Goal: Task Accomplishment & Management: Use online tool/utility

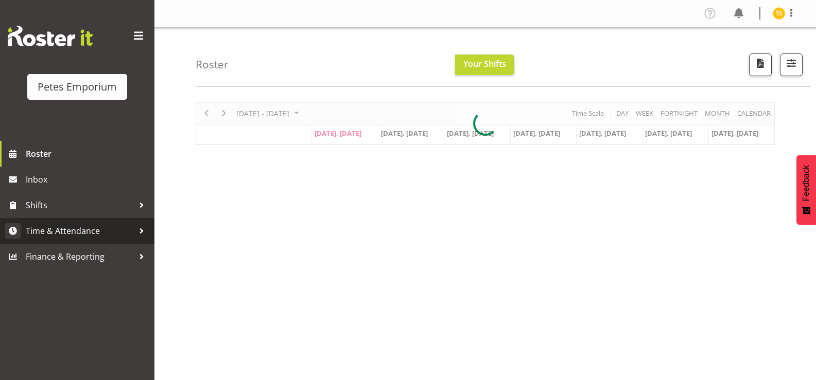
click at [80, 230] on span "Time & Attendance" at bounding box center [80, 230] width 108 height 15
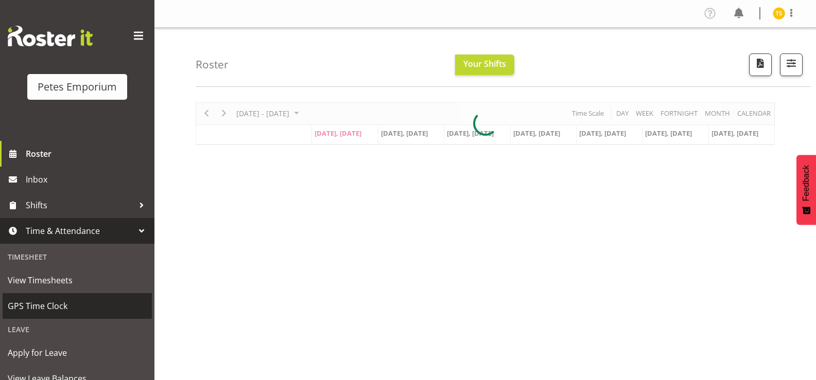
click at [36, 306] on span "GPS Time Clock" at bounding box center [77, 305] width 139 height 15
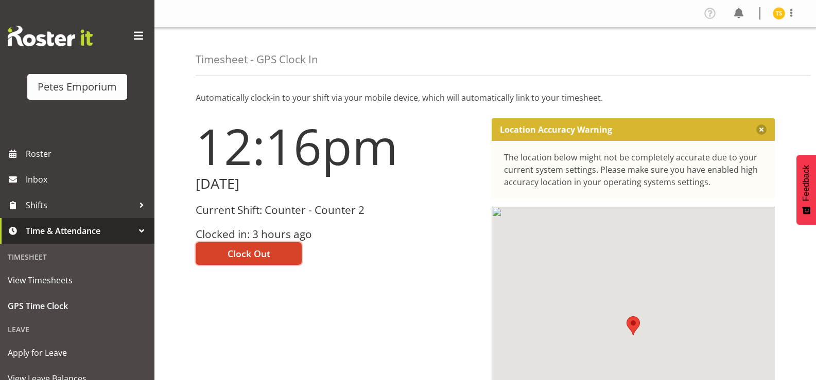
click at [216, 258] on button "Clock Out" at bounding box center [249, 253] width 106 height 23
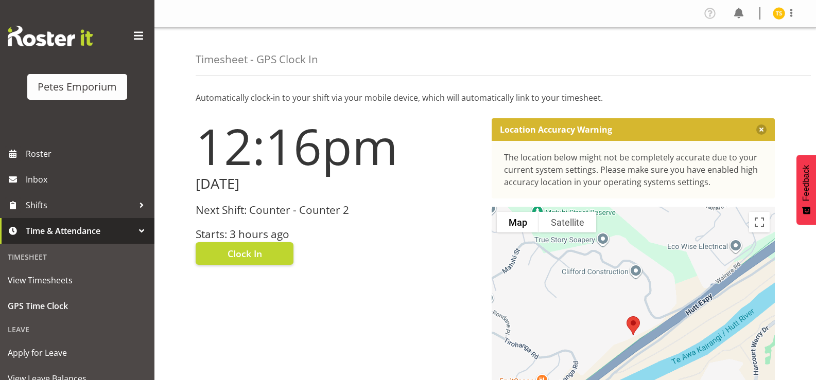
click at [775, 18] on img at bounding box center [778, 13] width 12 height 12
click at [724, 60] on link "Log Out" at bounding box center [747, 54] width 99 height 19
